Goal: Task Accomplishment & Management: Complete application form

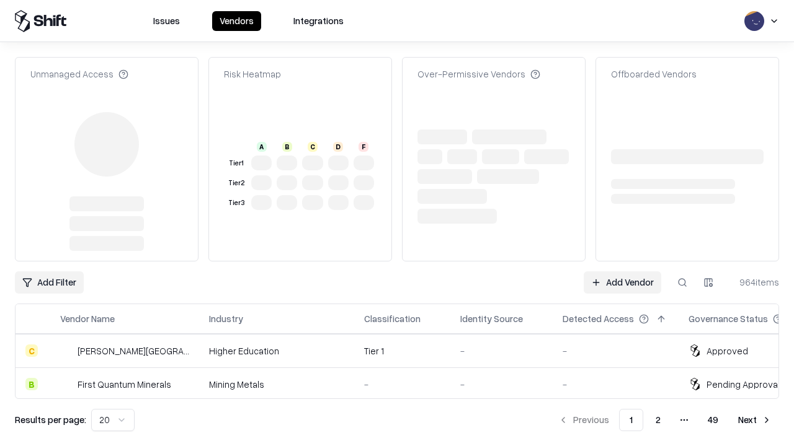
click at [622, 272] on link "Add Vendor" at bounding box center [621, 283] width 77 height 22
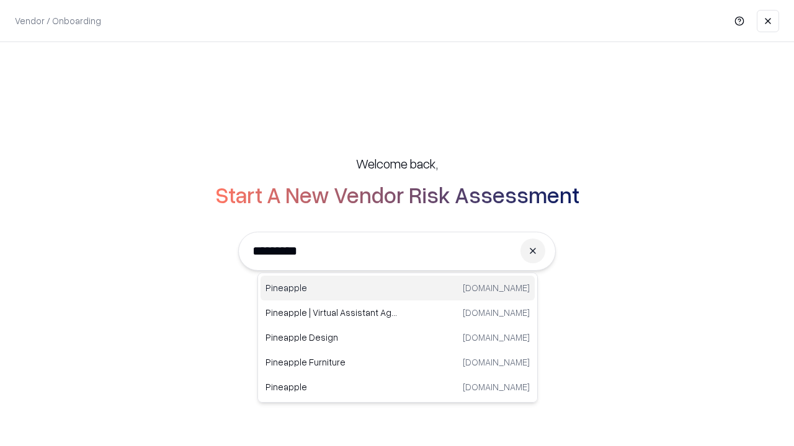
click at [397, 288] on div "Pineapple [DOMAIN_NAME]" at bounding box center [397, 288] width 274 height 25
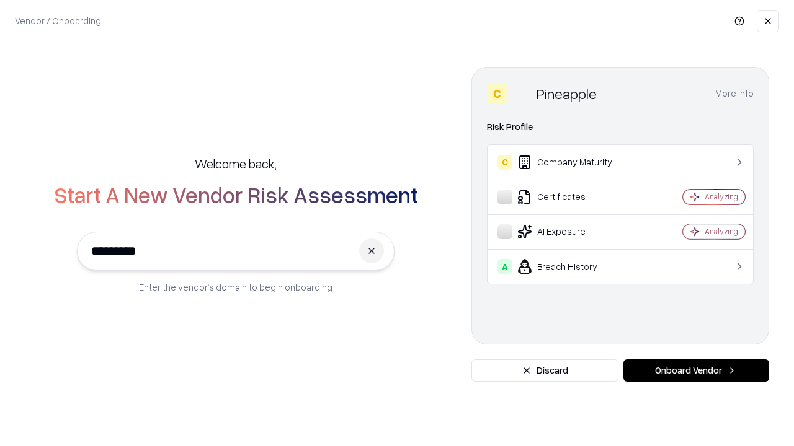
type input "*********"
click at [696, 371] on button "Onboard Vendor" at bounding box center [696, 371] width 146 height 22
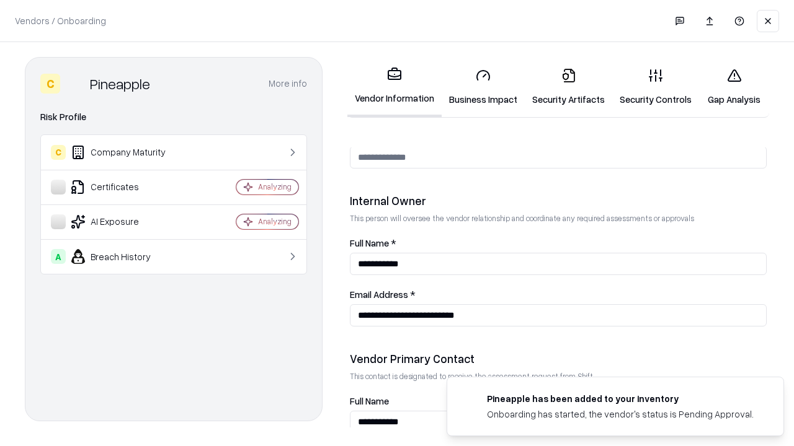
scroll to position [642, 0]
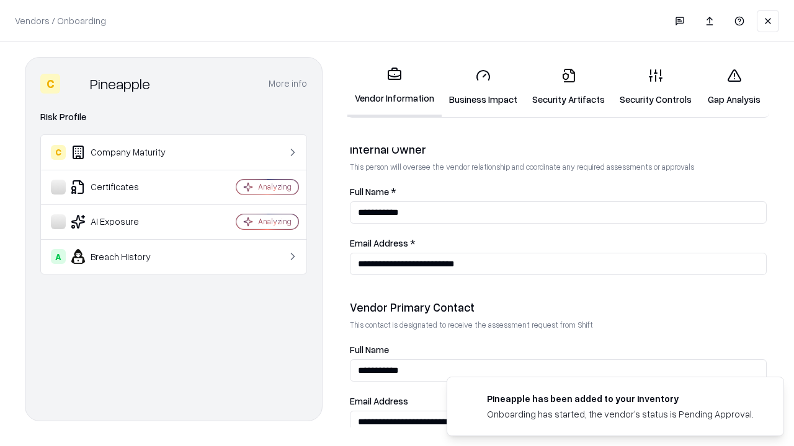
click at [568, 87] on link "Security Artifacts" at bounding box center [567, 87] width 87 height 58
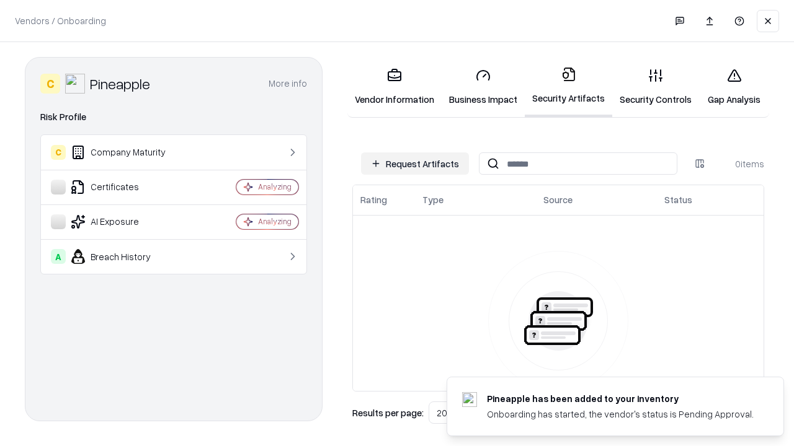
click at [415, 164] on button "Request Artifacts" at bounding box center [415, 164] width 108 height 22
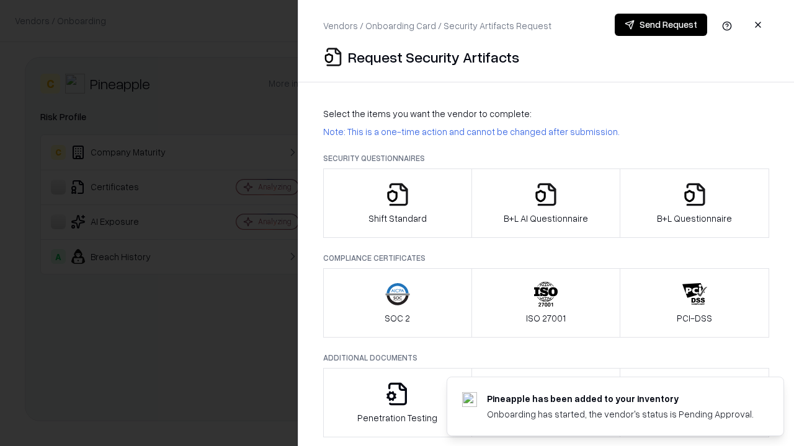
click at [694, 203] on icon "button" at bounding box center [694, 194] width 25 height 25
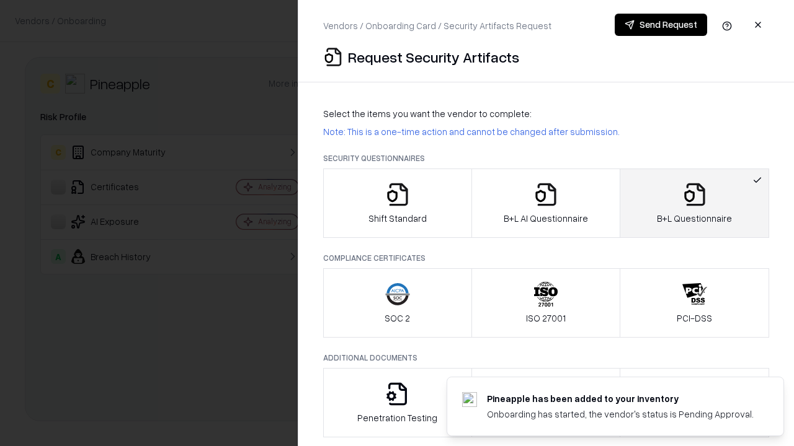
click at [545, 203] on icon "button" at bounding box center [545, 194] width 25 height 25
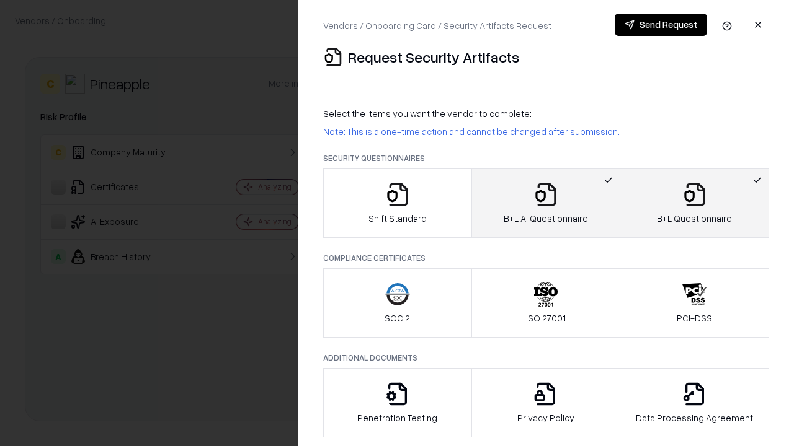
click at [660, 25] on button "Send Request" at bounding box center [660, 25] width 92 height 22
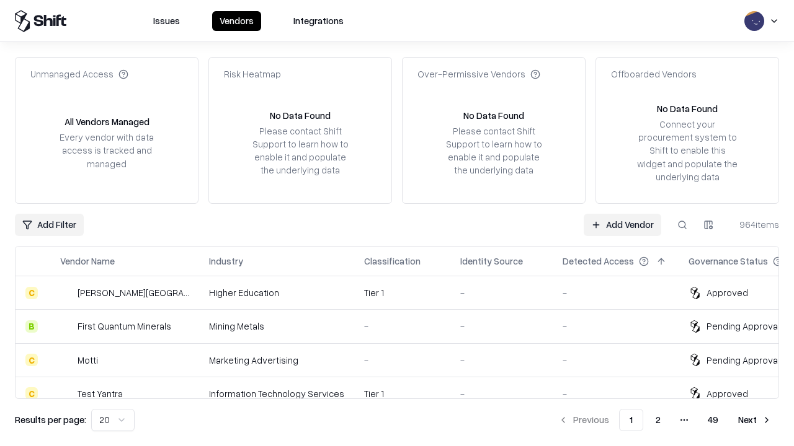
click at [622, 224] on link "Add Vendor" at bounding box center [621, 225] width 77 height 22
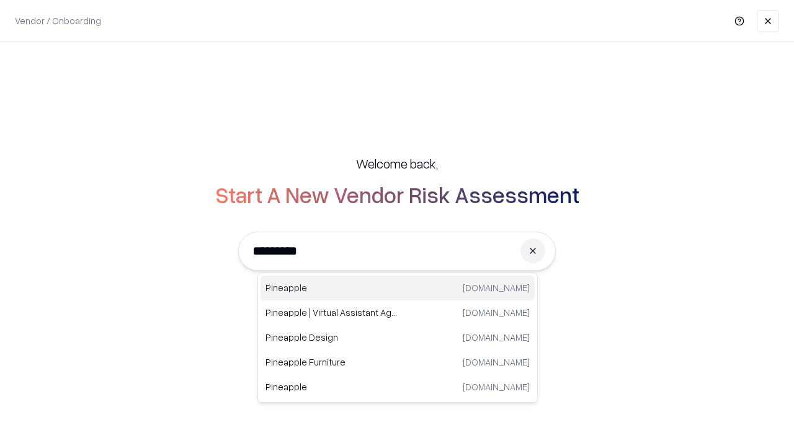
click at [397, 288] on div "Pineapple [DOMAIN_NAME]" at bounding box center [397, 288] width 274 height 25
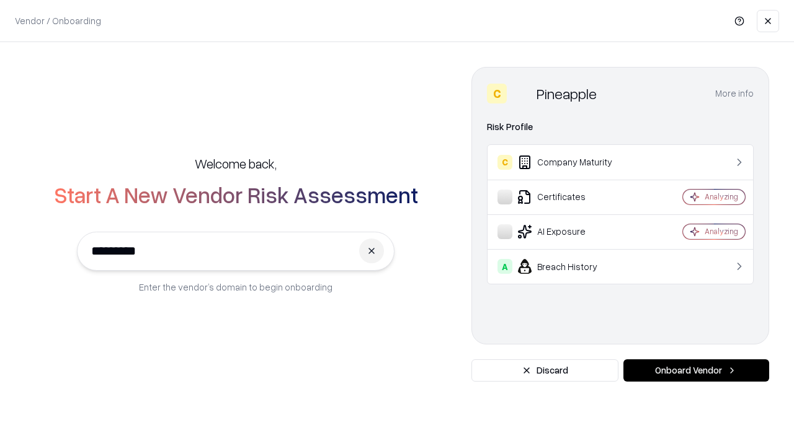
type input "*********"
click at [696, 371] on button "Onboard Vendor" at bounding box center [696, 371] width 146 height 22
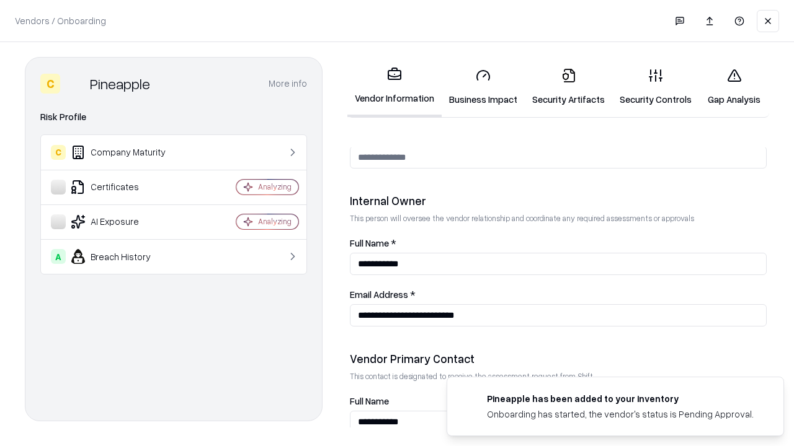
scroll to position [642, 0]
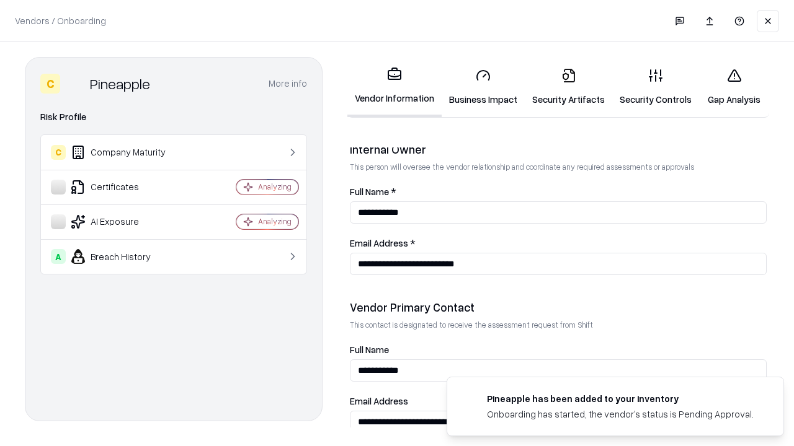
click at [733, 87] on link "Gap Analysis" at bounding box center [734, 87] width 70 height 58
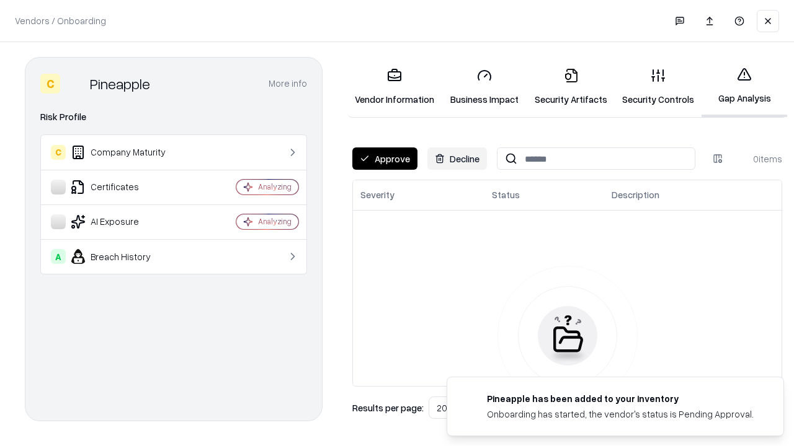
click at [384, 159] on button "Approve" at bounding box center [384, 159] width 65 height 22
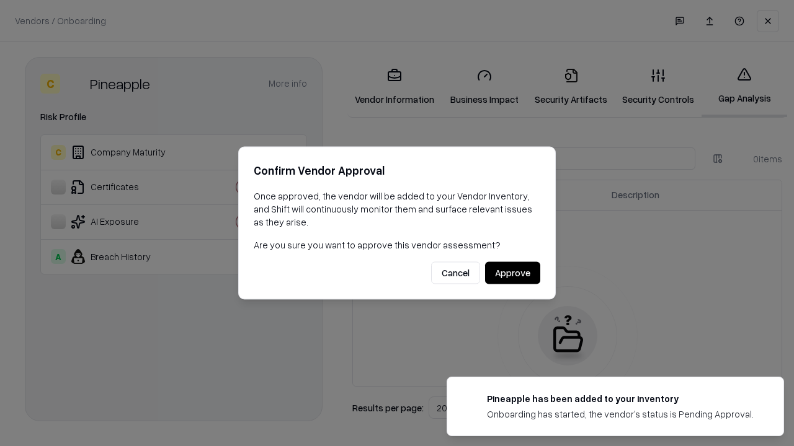
click at [512, 273] on button "Approve" at bounding box center [512, 273] width 55 height 22
